Goal: Transaction & Acquisition: Obtain resource

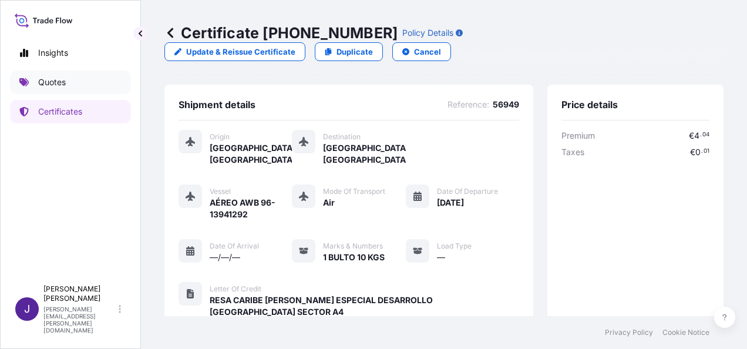
click at [55, 83] on p "Quotes" at bounding box center [52, 82] width 28 height 12
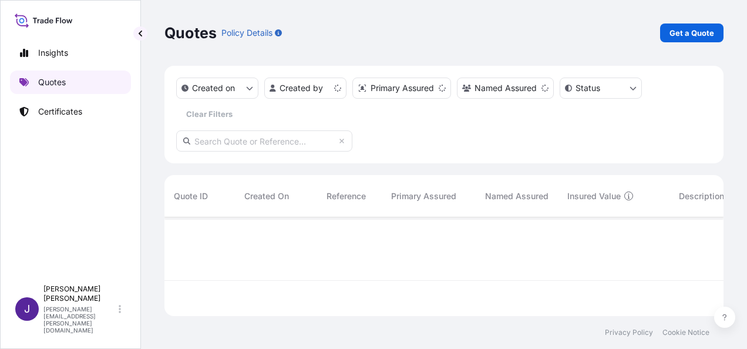
scroll to position [96, 549]
click at [699, 38] on p "Get a Quote" at bounding box center [691, 33] width 45 height 12
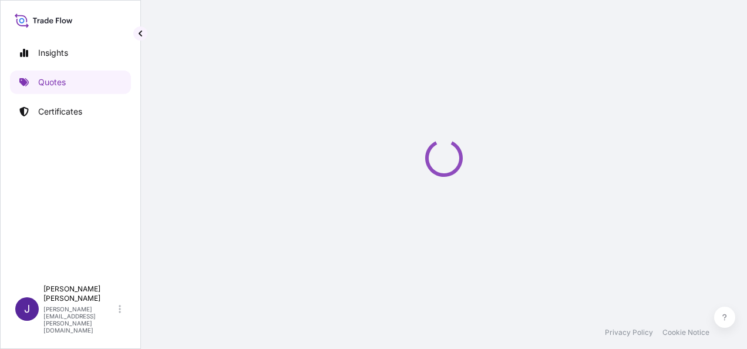
select select "Sea"
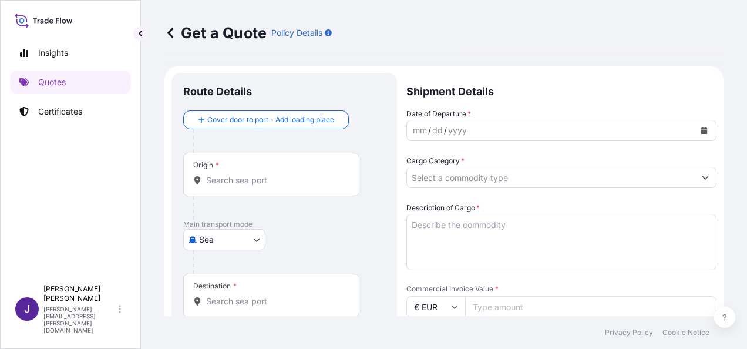
scroll to position [19, 0]
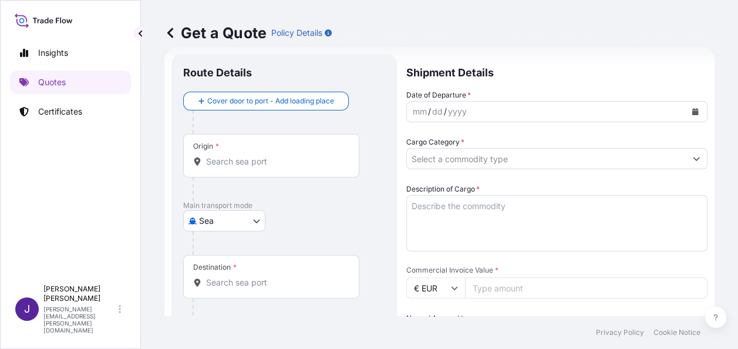
click at [694, 157] on button "Show suggestions" at bounding box center [696, 158] width 21 height 21
click at [287, 316] on footer "Privacy Policy Cookie Notice" at bounding box center [444, 332] width 606 height 33
